Goal: Task Accomplishment & Management: Use online tool/utility

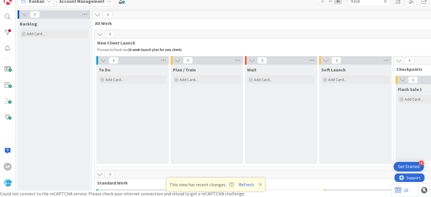
scroll to position [428, 0]
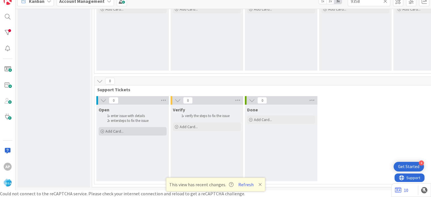
click at [108, 129] on span "Add Card..." at bounding box center [114, 131] width 18 height 5
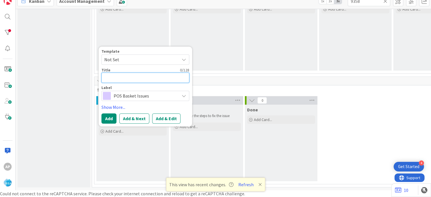
scroll to position [0, 0]
click at [184, 57] on icon at bounding box center [184, 59] width 5 height 5
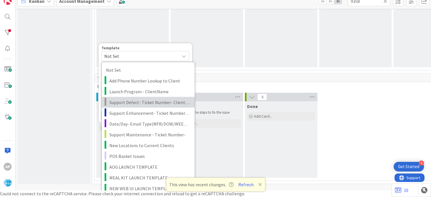
click at [159, 102] on span "Support Defect- Ticket Number- Client Name- Product Name" at bounding box center [149, 101] width 81 height 7
type textarea "x"
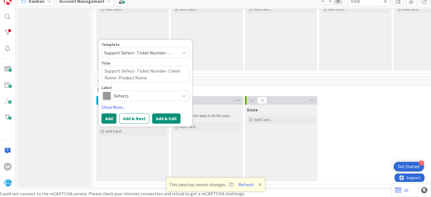
click at [163, 115] on button "Add & Edit" at bounding box center [166, 118] width 28 height 10
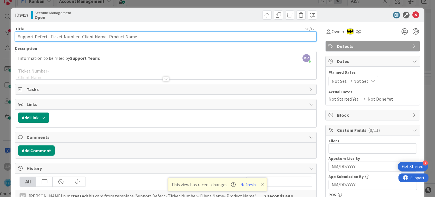
drag, startPoint x: 78, startPoint y: 36, endPoint x: 102, endPoint y: 41, distance: 24.2
click at [102, 41] on input "Support Defect- Ticket Number- Client Name- Product Name" at bounding box center [165, 36] width 301 height 10
paste input "Market Fresh [PERSON_NAME]"
type input "Support Defect- Ticket Number-Market Fresh [PERSON_NAME]- Product Name"
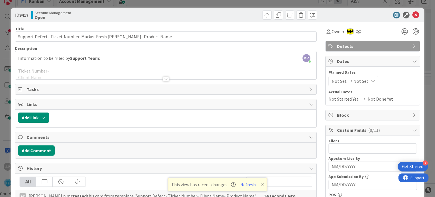
click at [164, 77] on div at bounding box center [166, 79] width 6 height 5
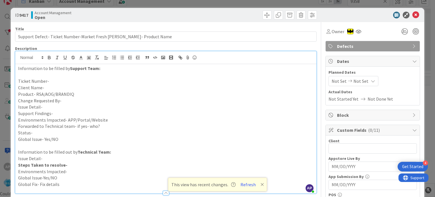
click at [67, 86] on p "Client Name-" at bounding box center [165, 87] width 295 height 7
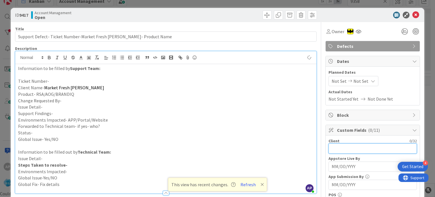
click at [347, 146] on input "text" at bounding box center [373, 148] width 88 height 10
paste input "Market Fresh [PERSON_NAME]"
type input "Market Fresh [PERSON_NAME]"
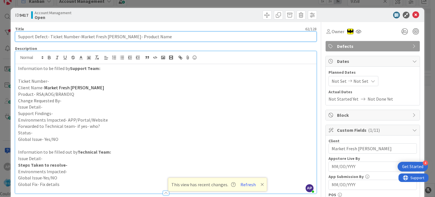
drag, startPoint x: 154, startPoint y: 39, endPoint x: 116, endPoint y: 36, distance: 37.5
click at [116, 36] on input "Support Defect- Ticket Number-Market Fresh [PERSON_NAME]- Product Name" at bounding box center [165, 36] width 301 height 10
type input "Support Defect- Ticket Number-Market Fresh [PERSON_NAME]- RSA"
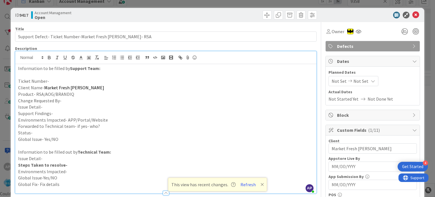
click at [52, 80] on p "Ticket Number-" at bounding box center [165, 81] width 295 height 7
paste div
click at [50, 83] on p "Ticket Number-#316601" at bounding box center [165, 81] width 295 height 7
click at [79, 92] on p "Product- RSA/AOG/BRANDIQ" at bounding box center [165, 94] width 295 height 7
click at [79, 97] on p "Change Requested By-" at bounding box center [165, 100] width 295 height 7
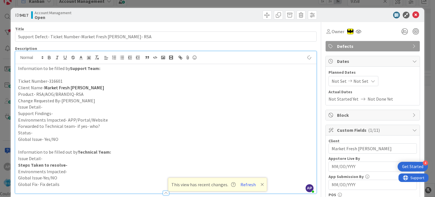
click at [66, 109] on p "Issue Detail-" at bounding box center [165, 107] width 295 height 7
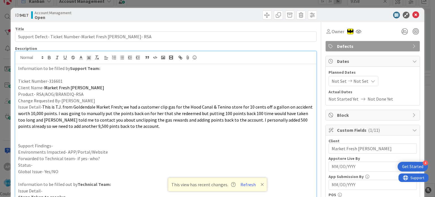
click at [55, 145] on p "Support Findings-" at bounding box center [165, 146] width 295 height 7
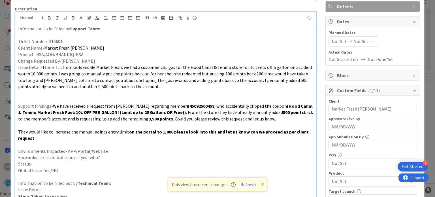
scroll to position [41, 0]
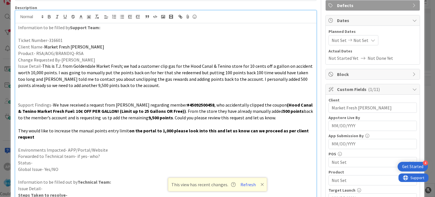
click at [107, 151] on p "Environments Impacted- APP/Portal/Website" at bounding box center [165, 150] width 295 height 7
click at [107, 153] on p "Forwarded to Technical team- if yes- who?" at bounding box center [165, 156] width 295 height 7
click at [99, 163] on p "Status-" at bounding box center [165, 163] width 295 height 7
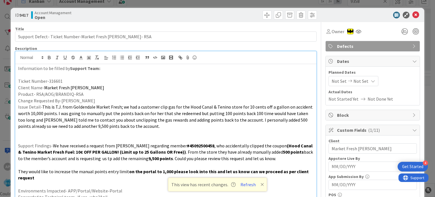
click at [347, 81] on icon at bounding box center [350, 81] width 7 height 4
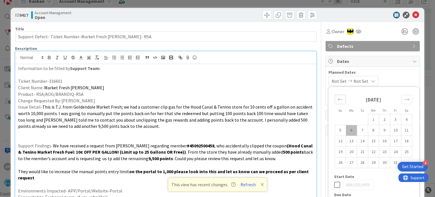
click at [338, 101] on icon "Move backward to switch to the previous month." at bounding box center [340, 99] width 5 height 5
click at [348, 163] on td "29" at bounding box center [351, 162] width 11 height 11
type input "[DATE]"
click at [404, 97] on icon "Move forward to switch to the next month." at bounding box center [406, 99] width 5 height 5
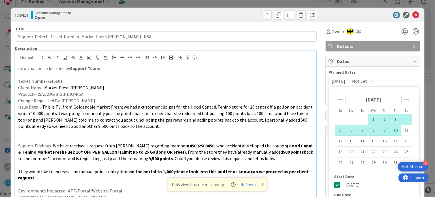
click at [392, 132] on td "10" at bounding box center [395, 130] width 11 height 11
type input "[DATE]"
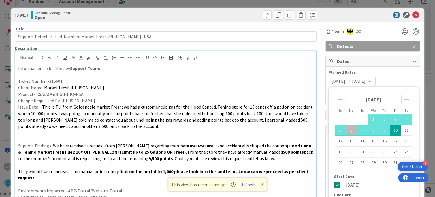
click at [292, 95] on p "Product- RSA/AOG/BRANDIQ-RSA" at bounding box center [165, 94] width 295 height 7
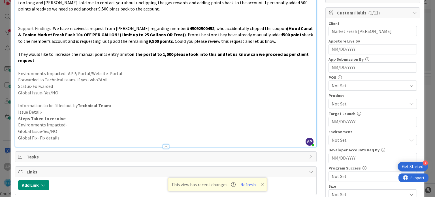
scroll to position [118, 0]
click at [335, 102] on span "Not Set" at bounding box center [369, 103] width 75 height 7
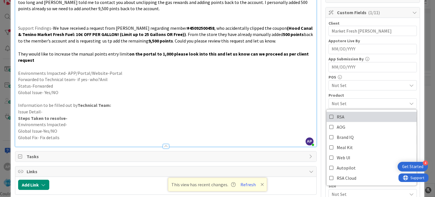
click at [337, 117] on span "RSA" at bounding box center [341, 116] width 8 height 9
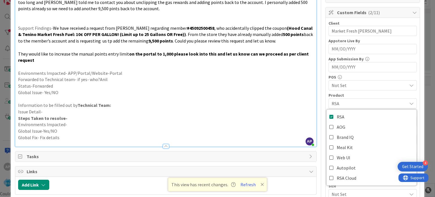
click at [284, 107] on p "Information to be filled out by Technical Team:" at bounding box center [165, 105] width 295 height 7
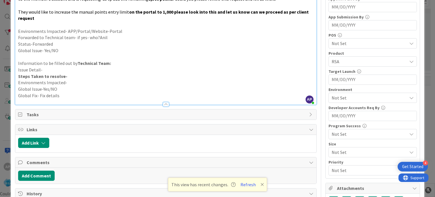
scroll to position [161, 0]
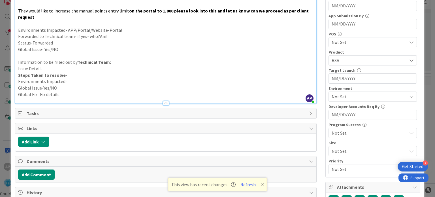
click at [334, 93] on span "Not Set" at bounding box center [369, 96] width 75 height 7
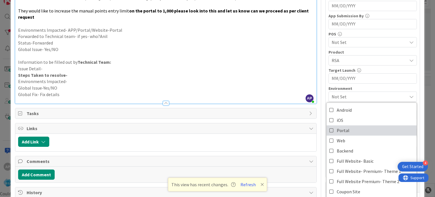
click at [337, 128] on span "Portal" at bounding box center [343, 130] width 13 height 9
click at [295, 97] on div at bounding box center [165, 100] width 301 height 6
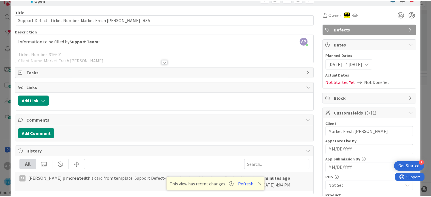
scroll to position [0, 0]
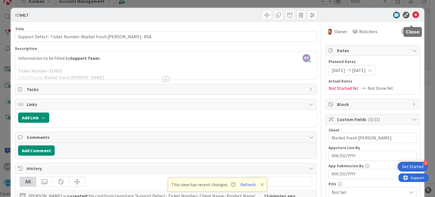
click at [413, 14] on icon at bounding box center [416, 15] width 7 height 7
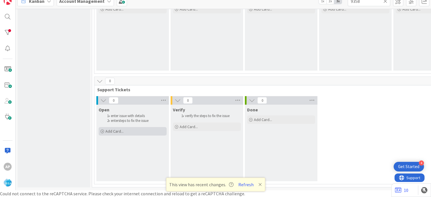
click at [116, 130] on div "Add Card..." at bounding box center [133, 131] width 68 height 9
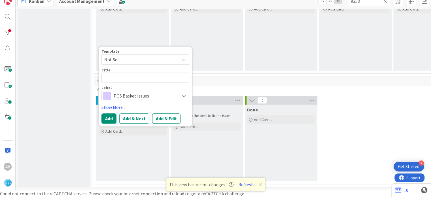
click at [152, 58] on span "Not Set" at bounding box center [139, 59] width 71 height 7
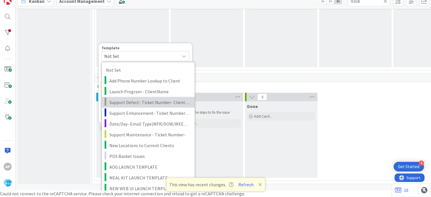
click at [136, 98] on span "Support Defect- Ticket Number- Client Name- Product Name" at bounding box center [149, 101] width 81 height 7
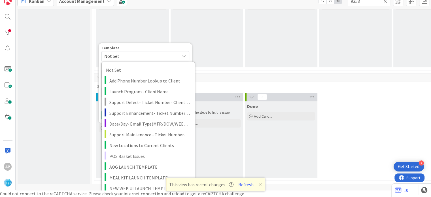
type textarea "x"
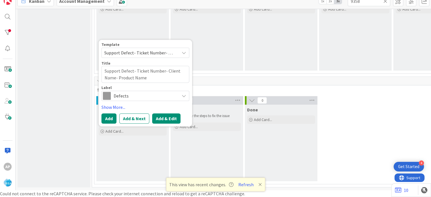
click at [164, 115] on button "Add & Edit" at bounding box center [166, 118] width 28 height 10
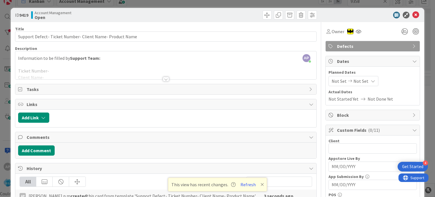
click at [163, 77] on div at bounding box center [166, 79] width 6 height 5
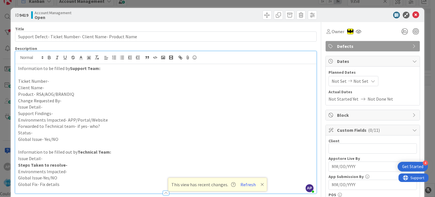
click at [63, 110] on p "Issue Detail-" at bounding box center [165, 107] width 295 height 7
click at [59, 115] on p "Support Findings-" at bounding box center [165, 113] width 295 height 7
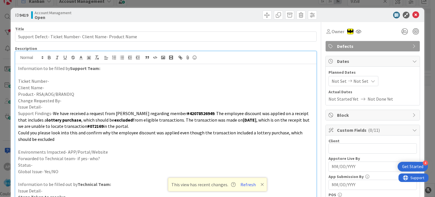
click at [57, 108] on p "Issue Detail-" at bounding box center [165, 107] width 295 height 7
paste div
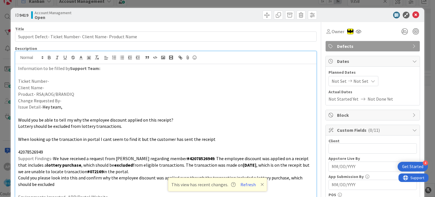
click at [69, 101] on p "Change Requested By-" at bounding box center [165, 100] width 295 height 7
click at [75, 95] on p "Product- RSA/AOG/BRANDIQ" at bounding box center [165, 94] width 295 height 7
click at [65, 87] on p "Client Name-" at bounding box center [165, 87] width 295 height 7
drag, startPoint x: 90, startPoint y: 88, endPoint x: 43, endPoint y: 87, distance: 47.0
click at [43, 87] on p "Client Name-Bradford General Store" at bounding box center [165, 87] width 295 height 7
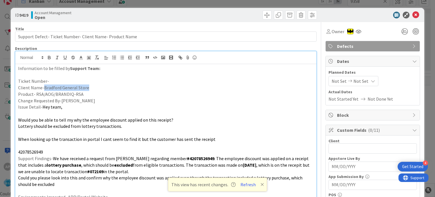
copy p "Bradford General Store"
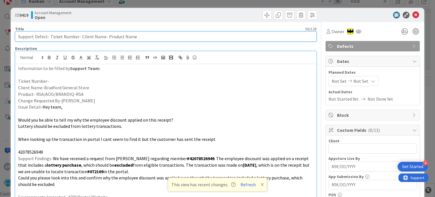
drag, startPoint x: 79, startPoint y: 37, endPoint x: 102, endPoint y: 37, distance: 23.2
click at [102, 37] on input "Support Defect- Ticket Number- Client Name- Product Name" at bounding box center [165, 36] width 301 height 10
paste input "Bradford General Stor"
drag, startPoint x: 163, startPoint y: 34, endPoint x: 125, endPoint y: 35, distance: 38.0
click at [125, 35] on input "Support Defect- Ticket Number- Bradford General Store- Product Name" at bounding box center [165, 36] width 301 height 10
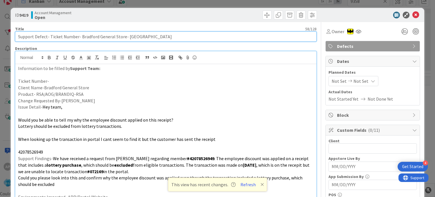
drag, startPoint x: 50, startPoint y: 37, endPoint x: 77, endPoint y: 38, distance: 27.5
click at [77, 38] on input "Support Defect- Ticket Number- Bradford General Store- [GEOGRAPHIC_DATA]" at bounding box center [165, 36] width 301 height 10
paste input "#316616"
click at [52, 35] on input "Support Defect- #316616- Bradford General Store- RSA" at bounding box center [165, 36] width 301 height 10
type input "Support Defect- 316616- Bradford General Store- RSA"
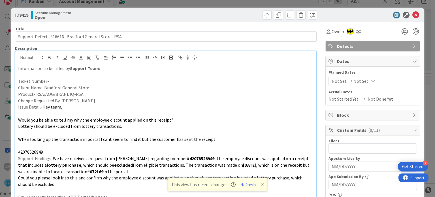
click at [63, 79] on p "Ticket Number-" at bounding box center [165, 81] width 295 height 7
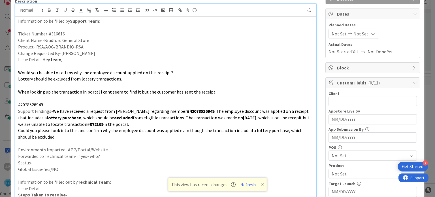
scroll to position [50, 0]
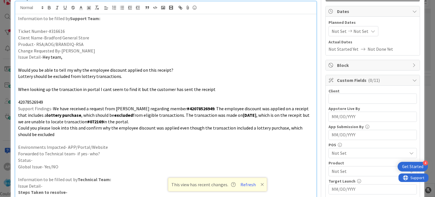
click at [107, 149] on p "Environments Impacted- APP/Portal/Website" at bounding box center [165, 147] width 295 height 7
click at [108, 157] on p "Status-" at bounding box center [165, 160] width 295 height 7
click at [107, 152] on p "Forwarded to Technical team- if yes- who?" at bounding box center [165, 153] width 295 height 7
click at [87, 159] on p "Status-" at bounding box center [165, 160] width 295 height 7
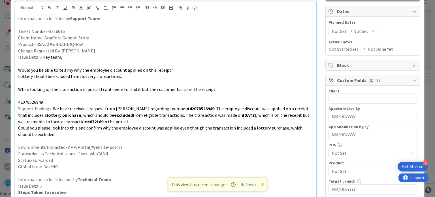
scroll to position [112, 0]
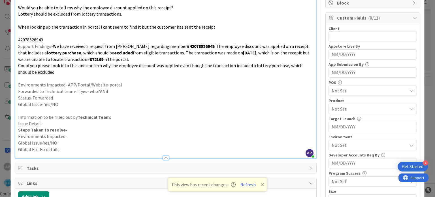
click at [348, 143] on span "Not Set" at bounding box center [369, 145] width 75 height 7
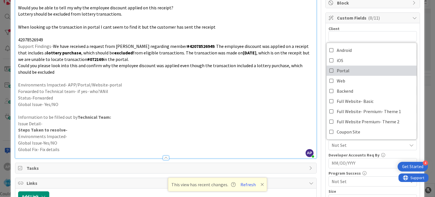
click at [330, 66] on link "Portal" at bounding box center [372, 70] width 90 height 10
click at [290, 99] on p "Status-Forwarded" at bounding box center [165, 98] width 295 height 7
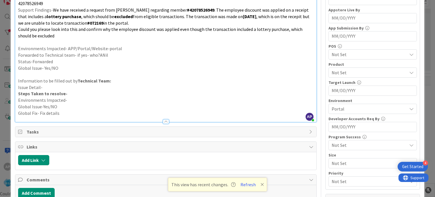
scroll to position [150, 0]
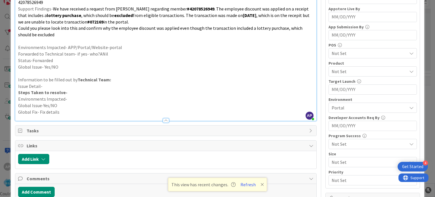
click at [340, 68] on span "Not Set" at bounding box center [369, 71] width 75 height 7
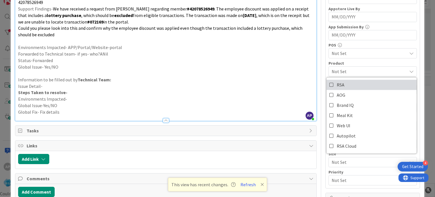
click at [337, 85] on span "RSA" at bounding box center [341, 84] width 8 height 9
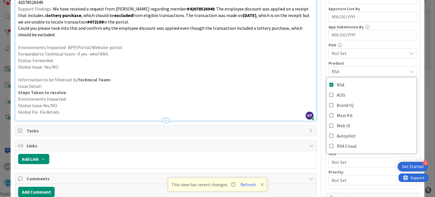
click at [287, 78] on p "Information to be filled out by Technical Team:" at bounding box center [165, 80] width 295 height 7
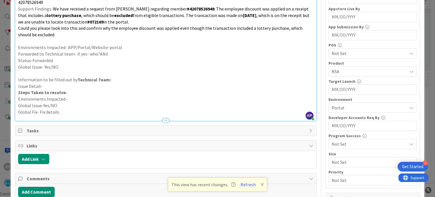
scroll to position [0, 0]
